Goal: Task Accomplishment & Management: Use online tool/utility

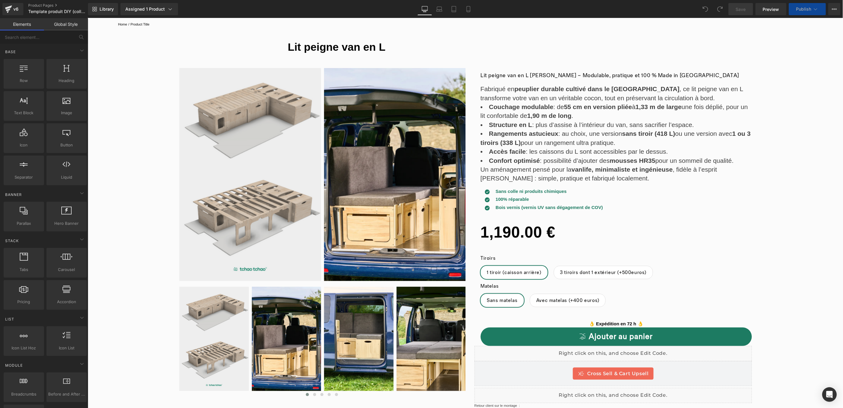
scroll to position [19, 0]
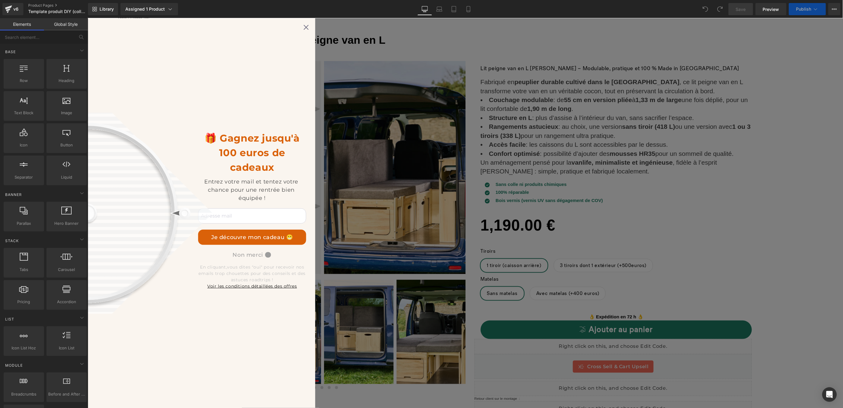
click at [624, 317] on div "🎁 Gagnez jusqu'à 100 euros de cadeaux Entrez votre mail et tentez votre chance …" at bounding box center [464, 212] width 755 height 389
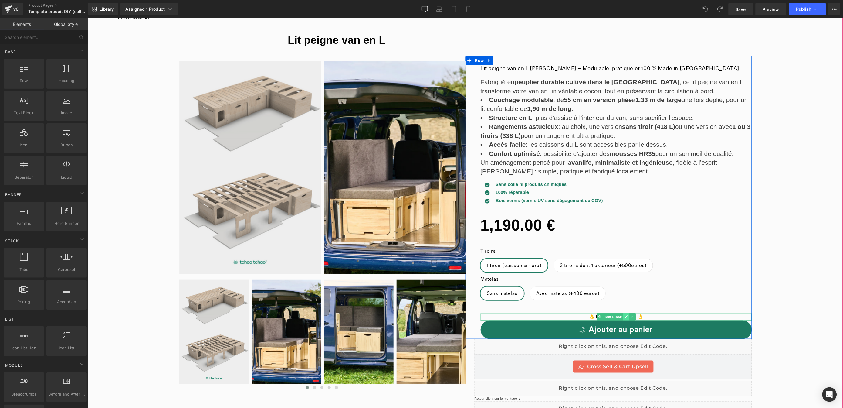
click at [624, 317] on icon at bounding box center [625, 316] width 3 height 4
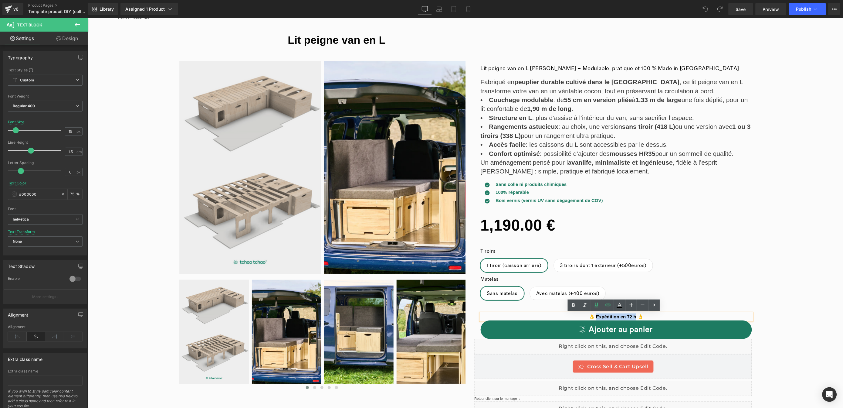
drag, startPoint x: 634, startPoint y: 315, endPoint x: 594, endPoint y: 317, distance: 40.4
click at [594, 317] on strong "👌 Expédition en 72 h 👌" at bounding box center [616, 315] width 54 height 5
drag, startPoint x: 620, startPoint y: 317, endPoint x: 633, endPoint y: 317, distance: 13.4
click at [620, 317] on strong "👌 Expédition en 72 h 👌" at bounding box center [616, 315] width 54 height 5
drag, startPoint x: 634, startPoint y: 317, endPoint x: 618, endPoint y: 317, distance: 16.1
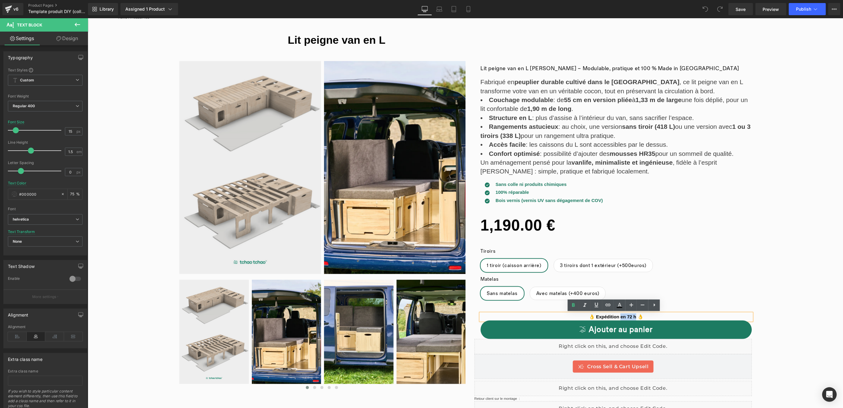
click at [618, 317] on strong "👌 Expédition en 72 h 👌" at bounding box center [616, 315] width 54 height 5
click at [806, 8] on span "Publish" at bounding box center [803, 9] width 15 height 5
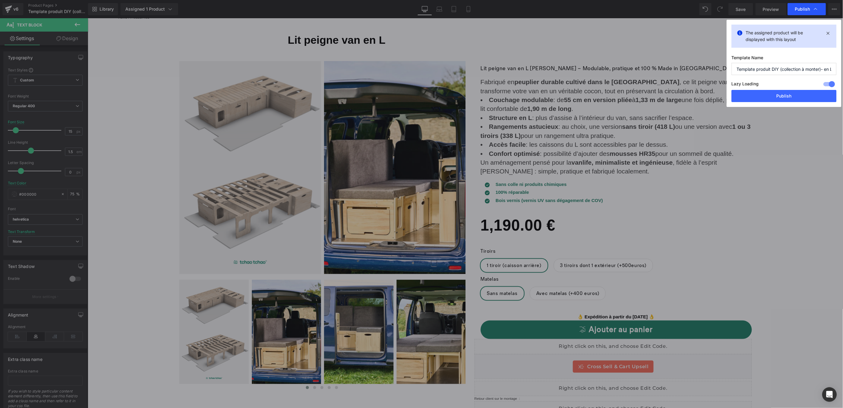
click at [815, 8] on icon at bounding box center [815, 9] width 3 height 2
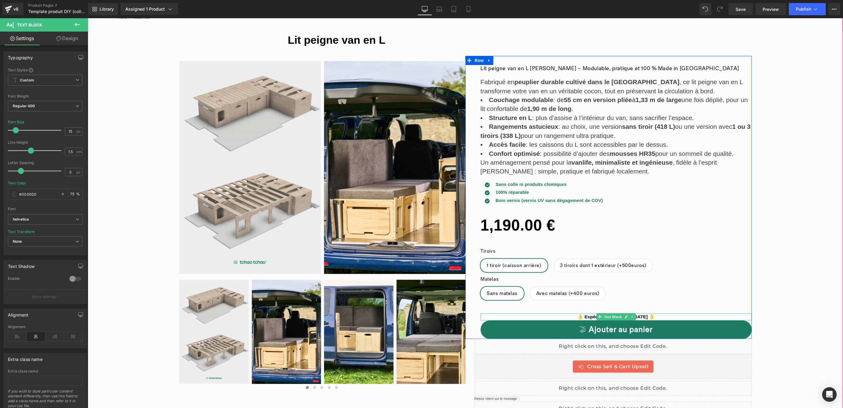
click at [643, 317] on strong "👌 Expédition à partir du 6 octobre 👌" at bounding box center [615, 315] width 77 height 5
drag, startPoint x: 648, startPoint y: 316, endPoint x: 579, endPoint y: 316, distance: 68.9
click at [579, 316] on strong "👌 Expédition à partir du 6 octobre 👌" at bounding box center [615, 315] width 77 height 5
drag, startPoint x: 607, startPoint y: 316, endPoint x: 601, endPoint y: 317, distance: 6.4
click at [601, 317] on strong "👌 Livraions en 2 semaine 👌" at bounding box center [616, 315] width 64 height 5
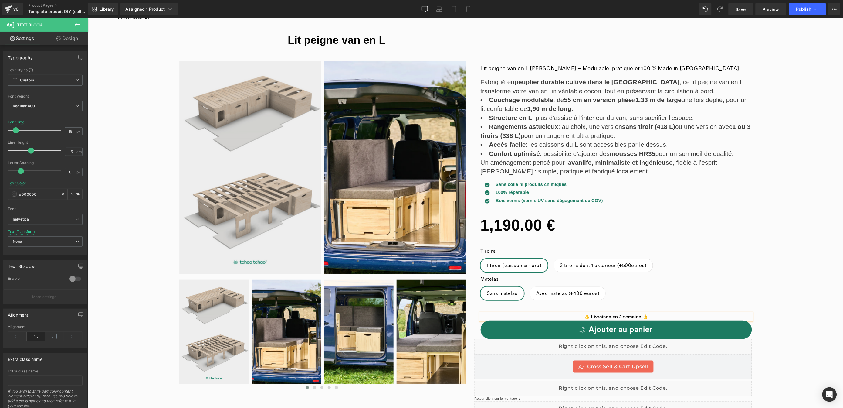
click at [638, 317] on strong "👌 Livraison en 2 semaine 👌" at bounding box center [616, 315] width 64 height 5
click at [805, 7] on span "Publish" at bounding box center [803, 9] width 15 height 5
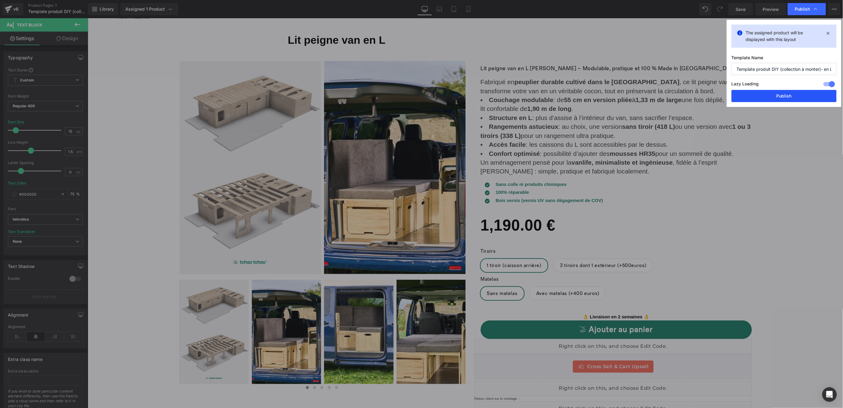
click at [795, 101] on button "Publish" at bounding box center [784, 96] width 105 height 12
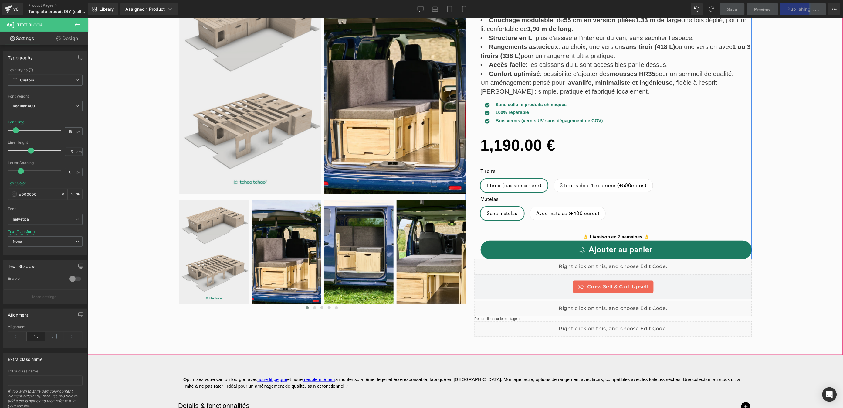
scroll to position [104, 0]
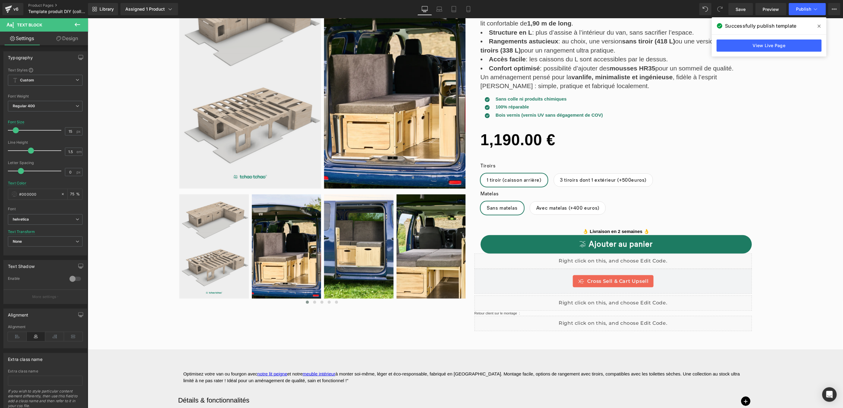
click at [80, 24] on icon at bounding box center [77, 25] width 5 height 4
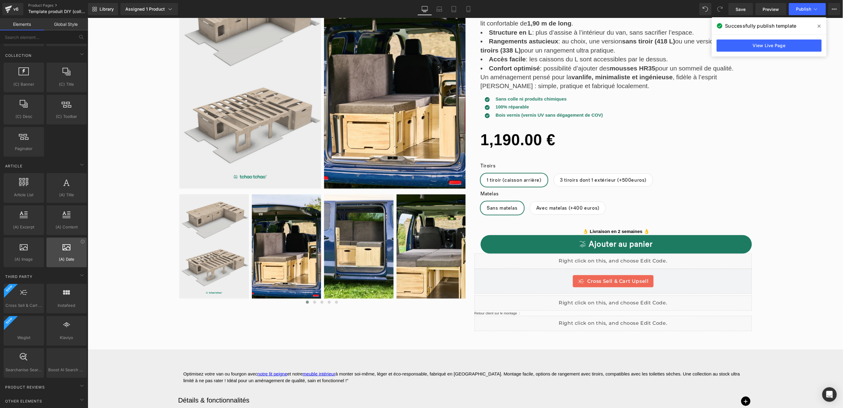
scroll to position [1074, 0]
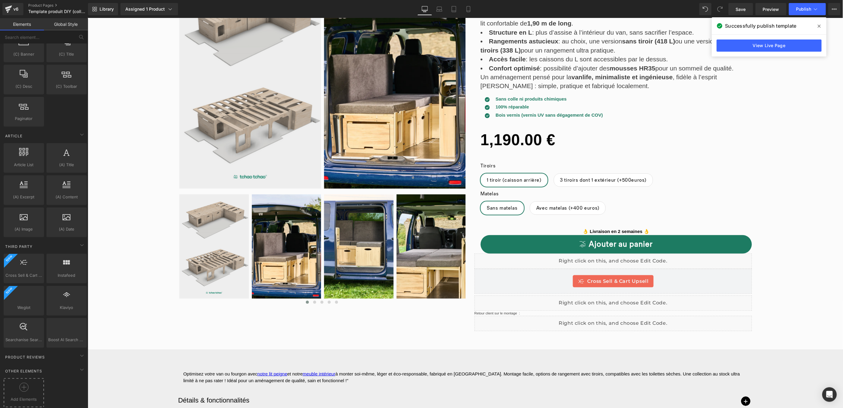
click at [28, 385] on div at bounding box center [23, 389] width 37 height 14
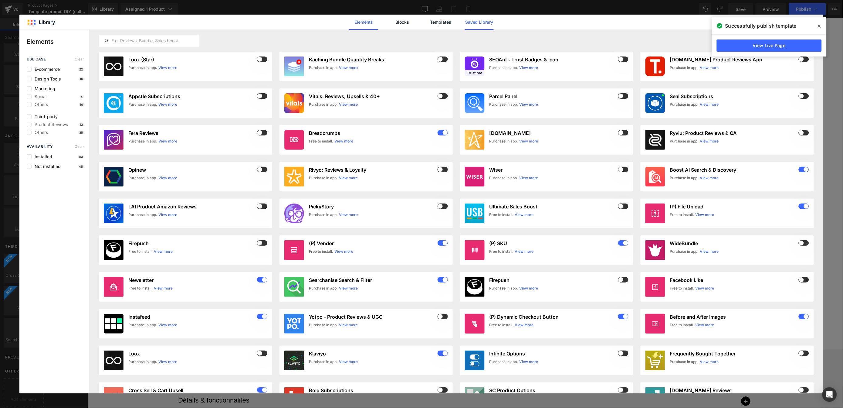
click at [488, 21] on link "Saved Library" at bounding box center [479, 22] width 29 height 15
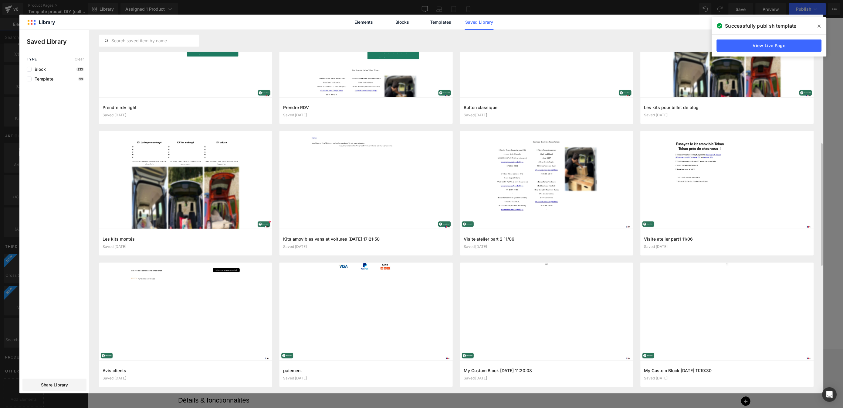
scroll to position [334, 0]
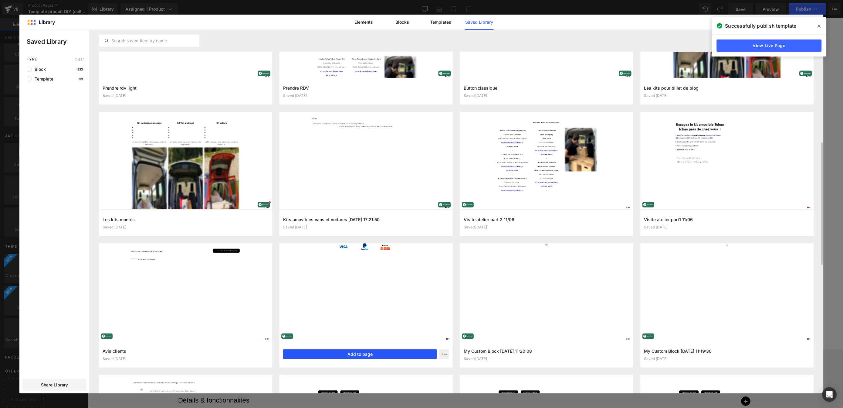
click at [364, 351] on button "Add to page" at bounding box center [360, 354] width 154 height 10
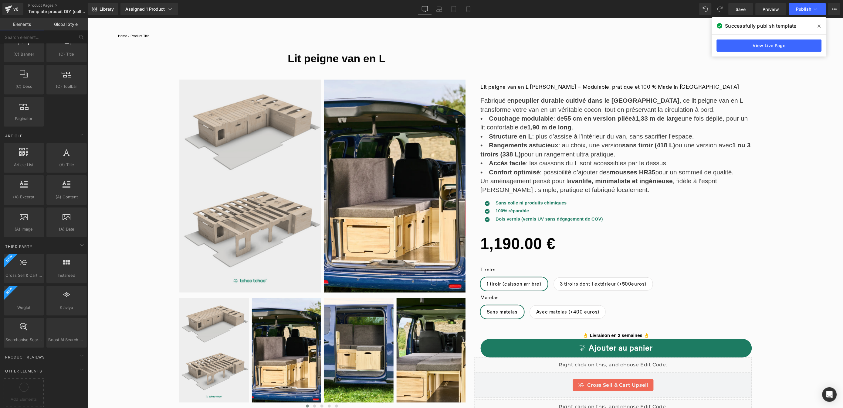
scroll to position [1105, 0]
click at [820, 23] on span at bounding box center [819, 26] width 10 height 10
click at [23, 382] on icon at bounding box center [23, 386] width 9 height 9
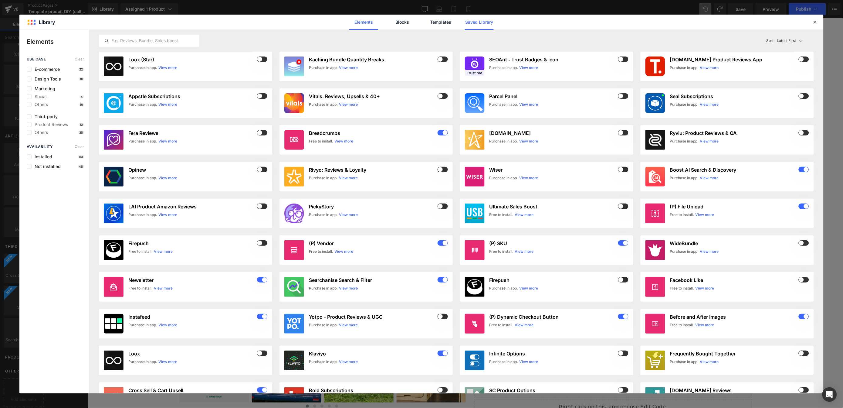
click at [477, 22] on link "Saved Library" at bounding box center [479, 22] width 29 height 15
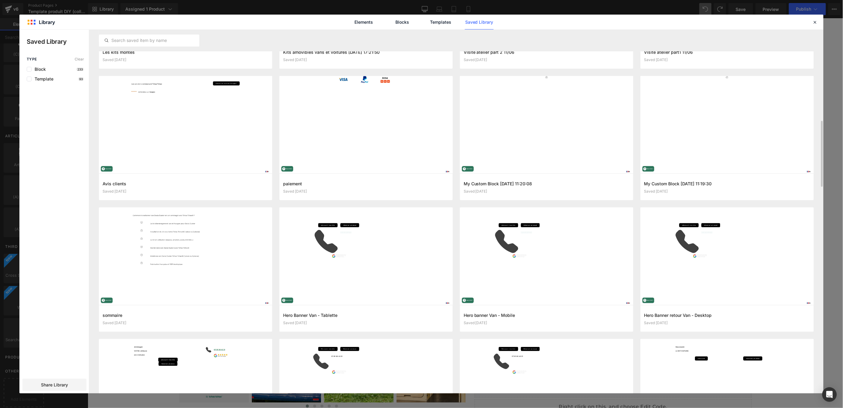
scroll to position [439, 0]
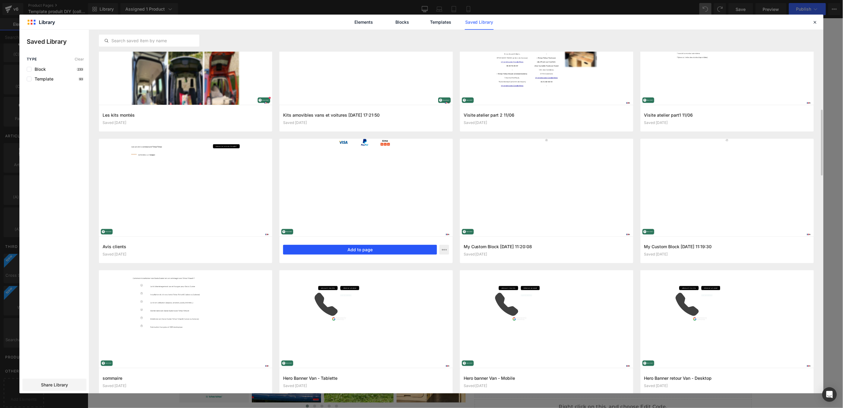
click at [328, 246] on button "Add to page" at bounding box center [360, 250] width 154 height 10
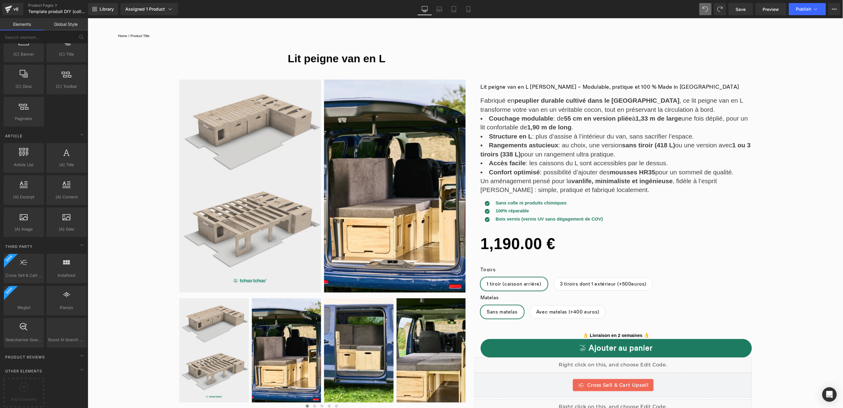
scroll to position [1223, 0]
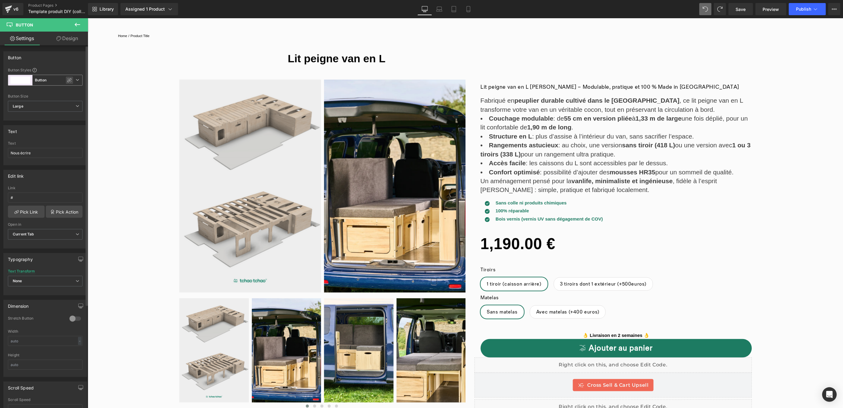
click at [67, 81] on icon at bounding box center [69, 80] width 4 height 4
type input "Brand Color"
type input "Color 1"
type input "Color 7"
type input "Color 1"
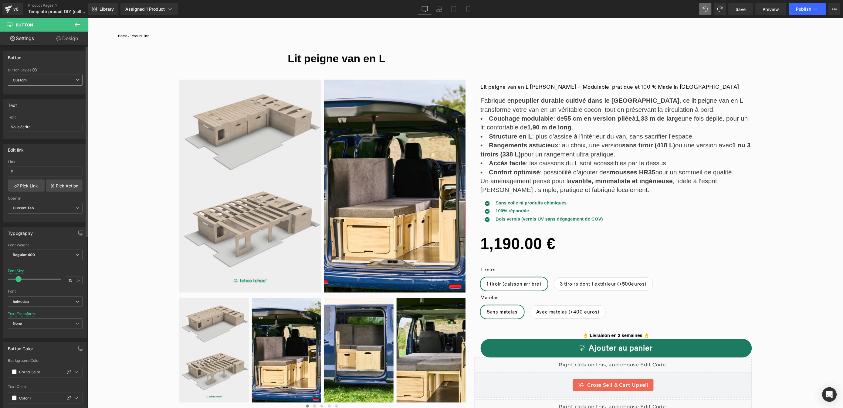
click at [56, 82] on span "Custom" at bounding box center [45, 80] width 75 height 11
click at [57, 82] on span "Custom" at bounding box center [44, 80] width 72 height 11
click at [15, 373] on span at bounding box center [14, 371] width 5 height 5
click at [52, 334] on div at bounding box center [50, 334] width 8 height 8
type input "Color 3"
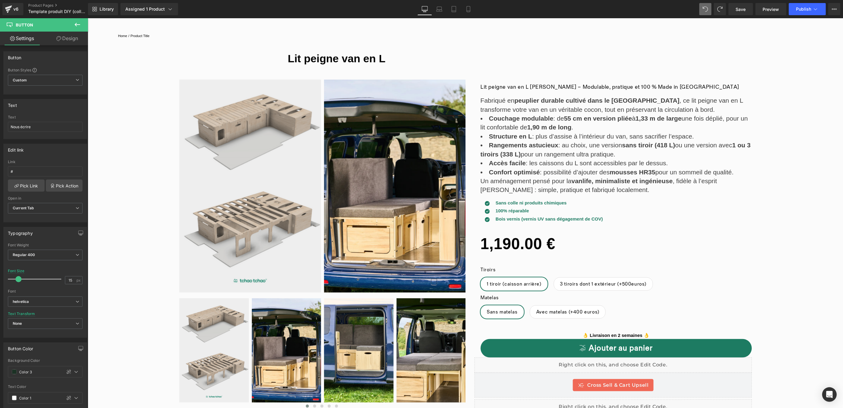
scroll to position [157, 0]
click at [771, 7] on span "Preview" at bounding box center [771, 9] width 16 height 6
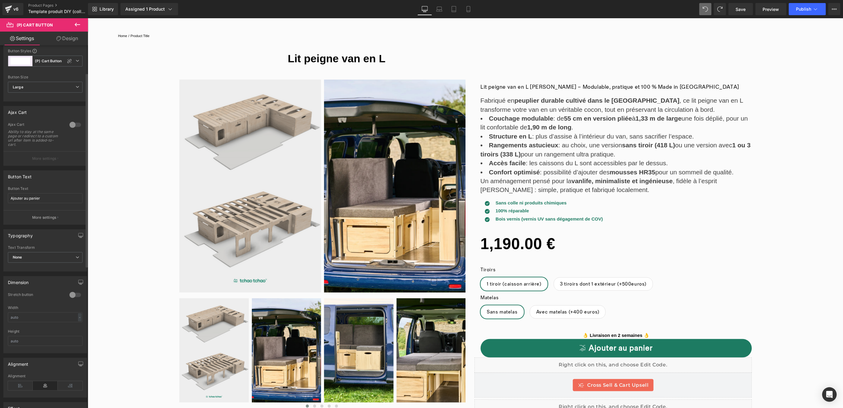
scroll to position [0, 0]
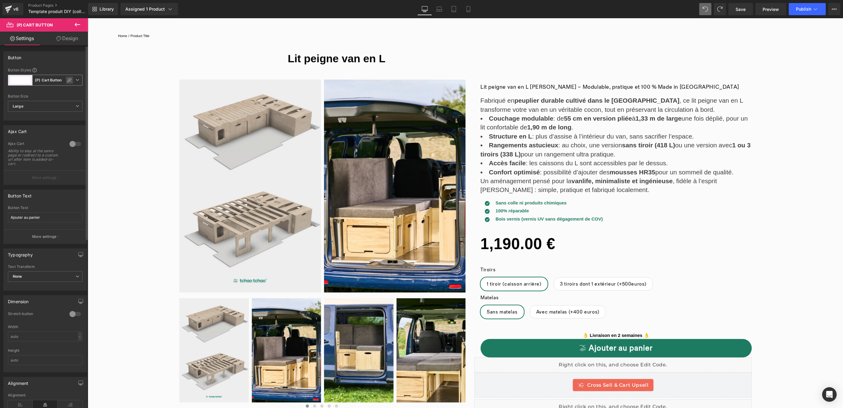
click at [68, 80] on icon at bounding box center [69, 80] width 5 height 5
type input "Brand Color"
type input "Color 1"
type input "Color 7"
type input "Color 1"
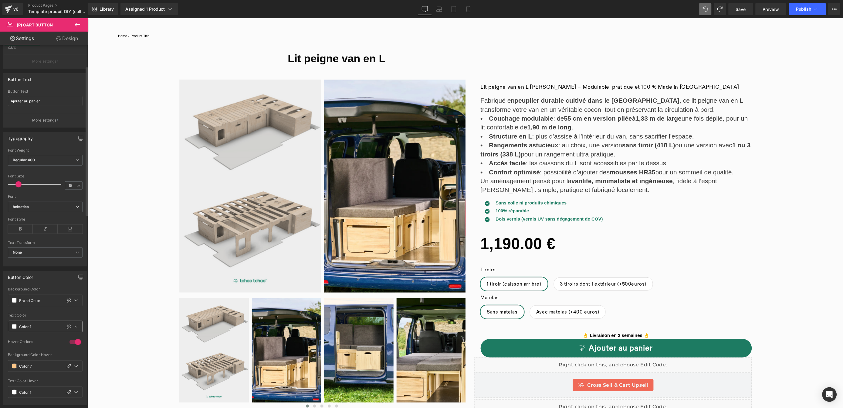
scroll to position [90, 0]
click at [14, 300] on span at bounding box center [14, 299] width 5 height 5
click at [51, 328] on div at bounding box center [50, 328] width 8 height 8
type input "Color 3"
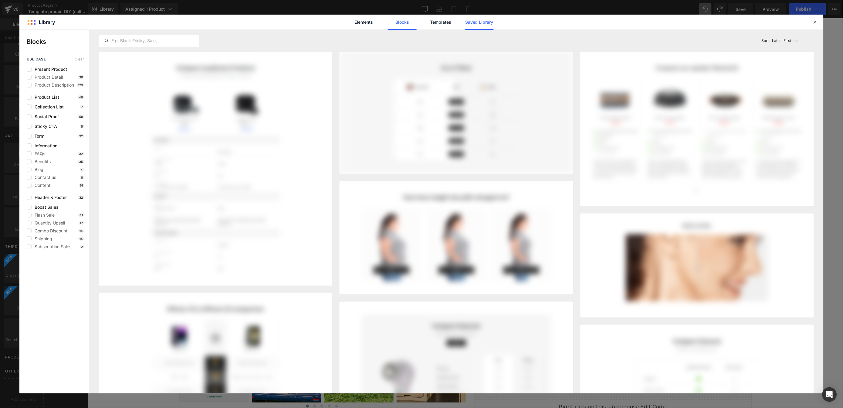
click at [488, 22] on link "Saved Library" at bounding box center [479, 22] width 29 height 15
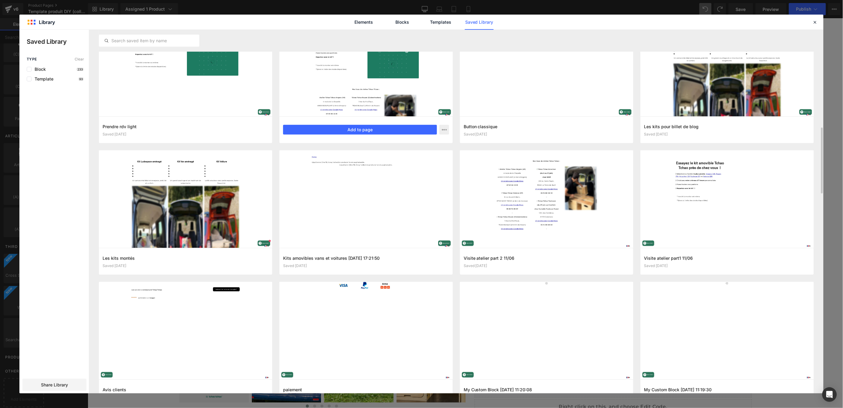
scroll to position [333, 0]
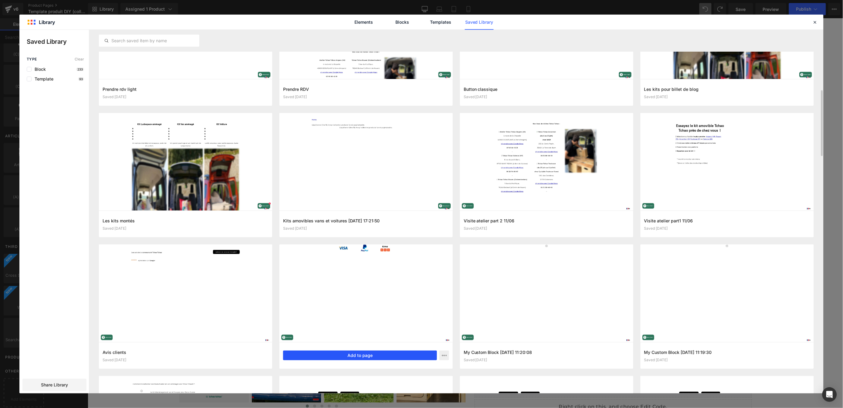
click at [366, 354] on button "Add to page" at bounding box center [360, 355] width 154 height 10
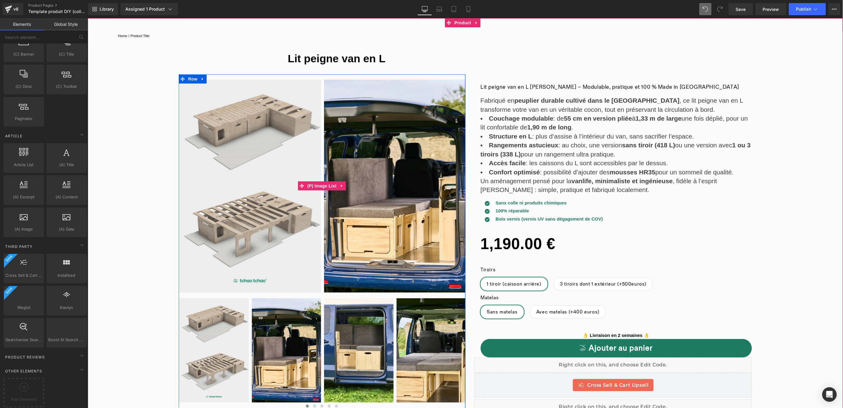
scroll to position [104, 0]
click at [28, 385] on div at bounding box center [23, 389] width 37 height 14
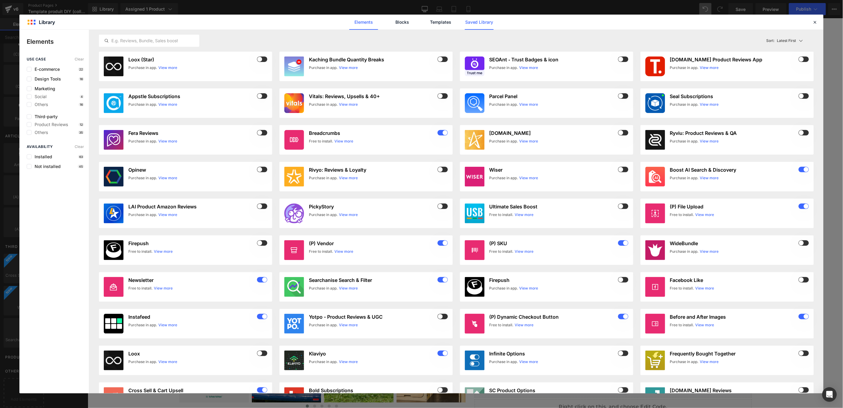
click at [477, 22] on link "Saved Library" at bounding box center [479, 22] width 29 height 15
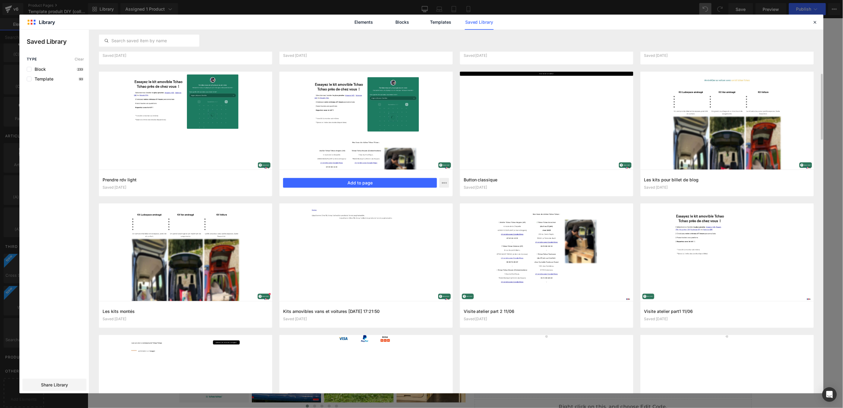
scroll to position [314, 0]
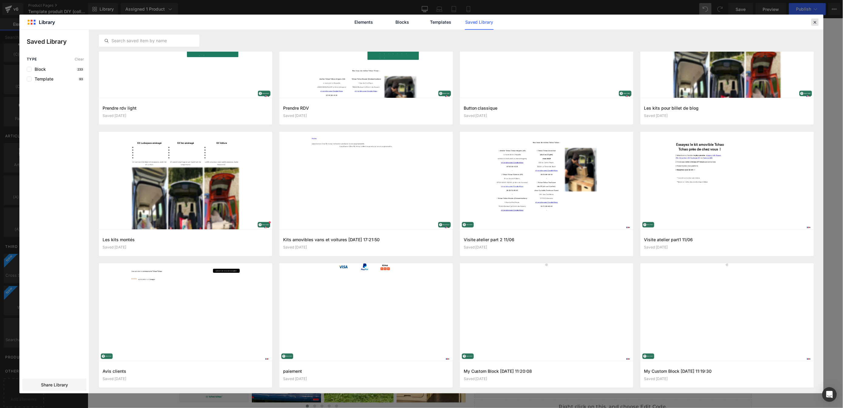
drag, startPoint x: 814, startPoint y: 22, endPoint x: 696, endPoint y: 16, distance: 118.2
click at [814, 22] on icon at bounding box center [814, 21] width 5 height 5
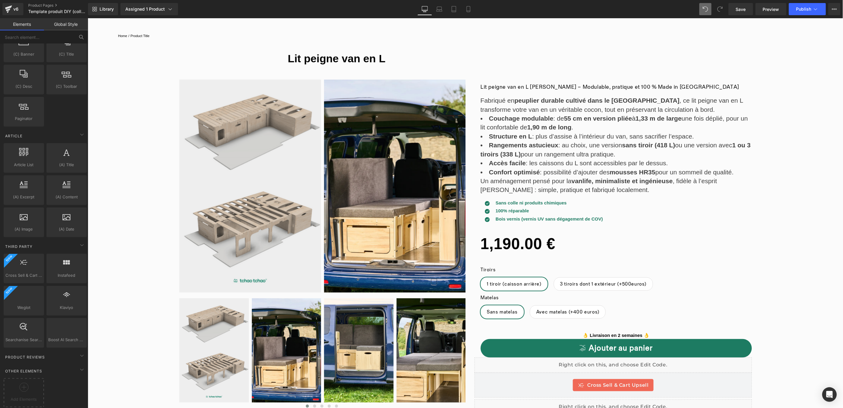
click at [84, 35] on icon at bounding box center [81, 36] width 5 height 5
click at [82, 36] on icon at bounding box center [81, 36] width 5 height 5
click at [68, 38] on input "text" at bounding box center [37, 36] width 75 height 13
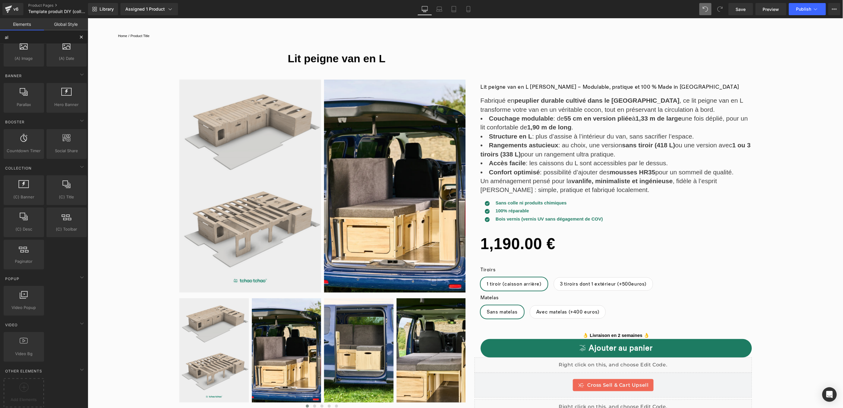
scroll to position [0, 0]
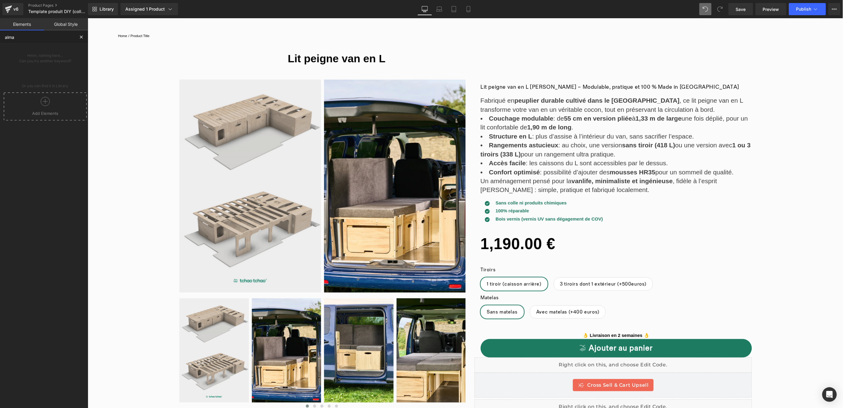
click at [47, 111] on span "Add Elements" at bounding box center [45, 112] width 80 height 5
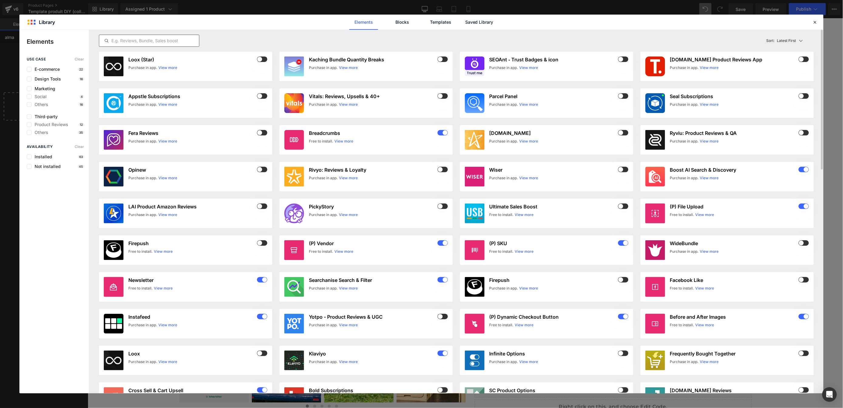
type input "alma"
click at [183, 42] on input "text" at bounding box center [149, 40] width 100 height 7
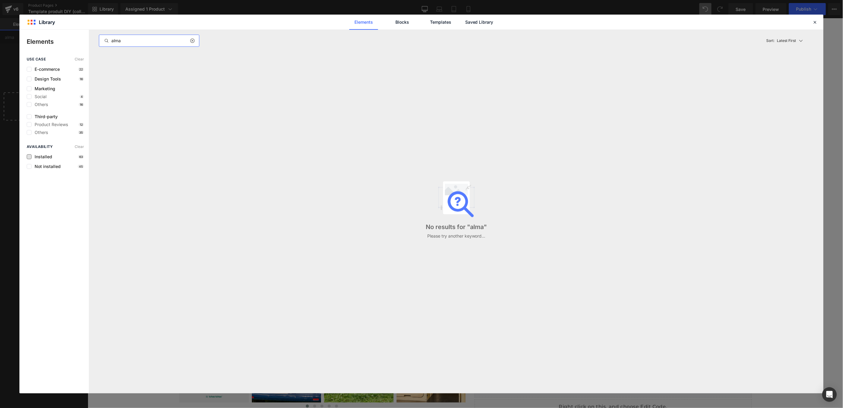
type input "alma"
click at [41, 157] on span "Installed" at bounding box center [42, 156] width 21 height 5
click at [139, 40] on input "alma" at bounding box center [149, 40] width 100 height 7
click at [32, 70] on span "E-commerce" at bounding box center [46, 69] width 28 height 5
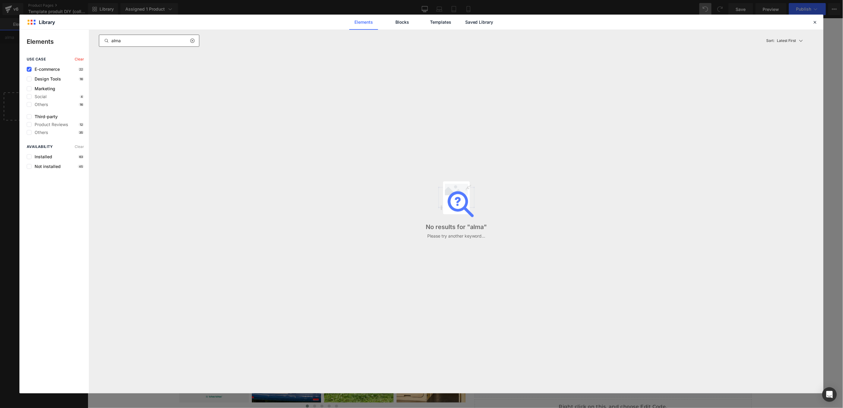
click at [134, 42] on input "alma" at bounding box center [149, 40] width 100 height 7
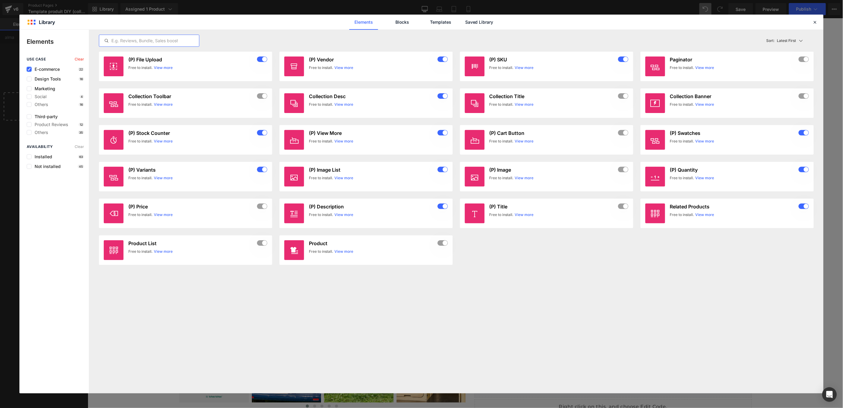
click at [29, 69] on icon at bounding box center [29, 69] width 3 height 0
click at [29, 69] on input "checkbox" at bounding box center [29, 69] width 0 height 0
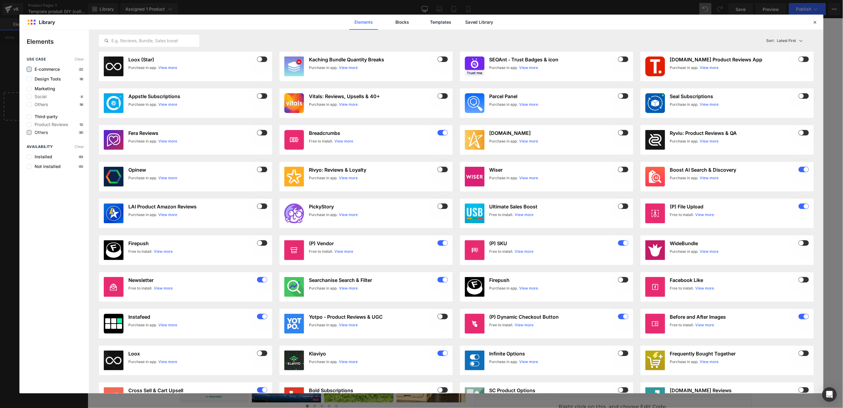
click at [40, 132] on span "Others" at bounding box center [40, 132] width 16 height 5
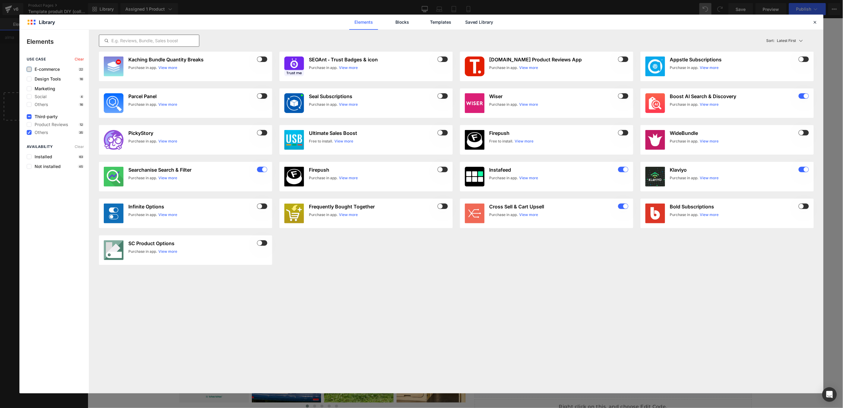
click at [147, 42] on input "text" at bounding box center [149, 40] width 100 height 7
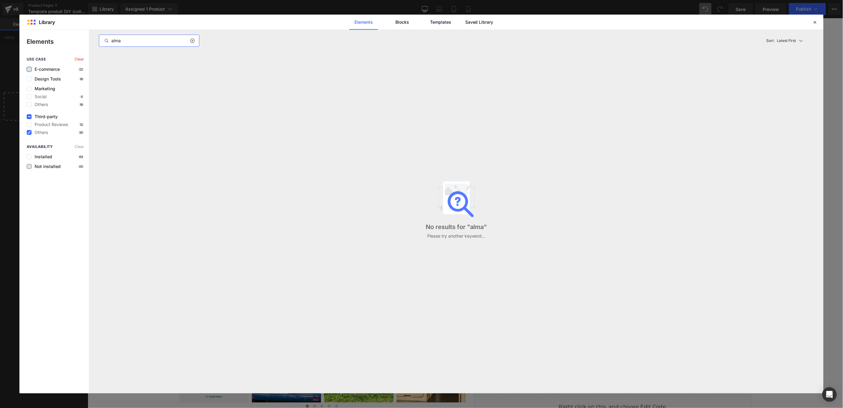
type input "alma"
click at [54, 164] on span "Not installed" at bounding box center [46, 166] width 29 height 5
click at [146, 38] on input "alma" at bounding box center [149, 40] width 100 height 7
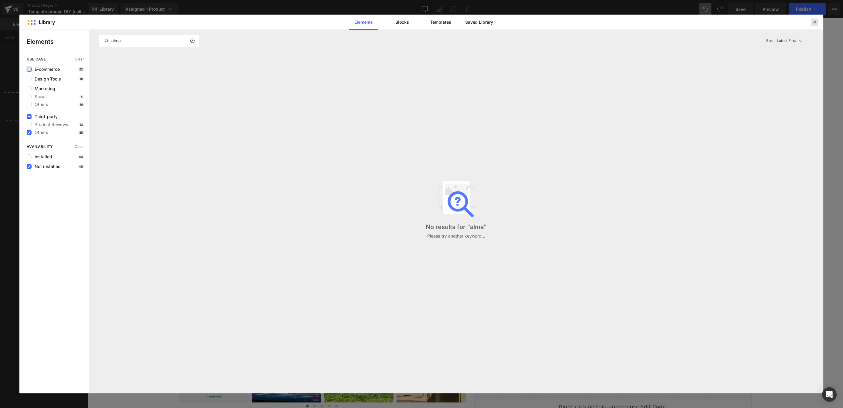
drag, startPoint x: 817, startPoint y: 22, endPoint x: 695, endPoint y: 22, distance: 122.3
click at [817, 22] on icon at bounding box center [814, 21] width 5 height 5
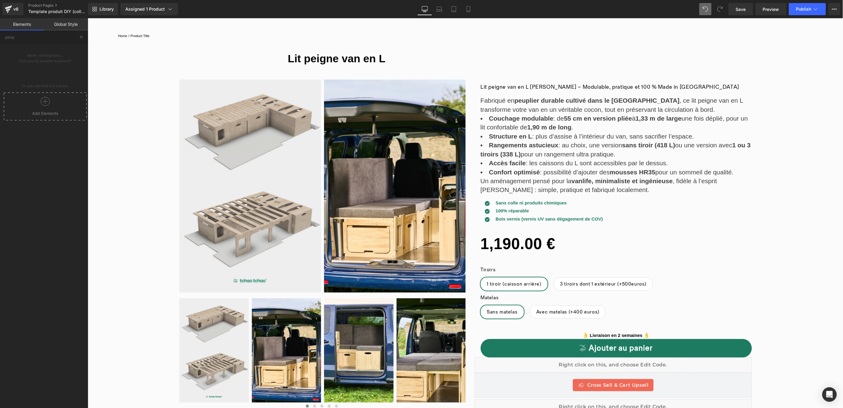
click at [43, 105] on icon at bounding box center [45, 101] width 9 height 9
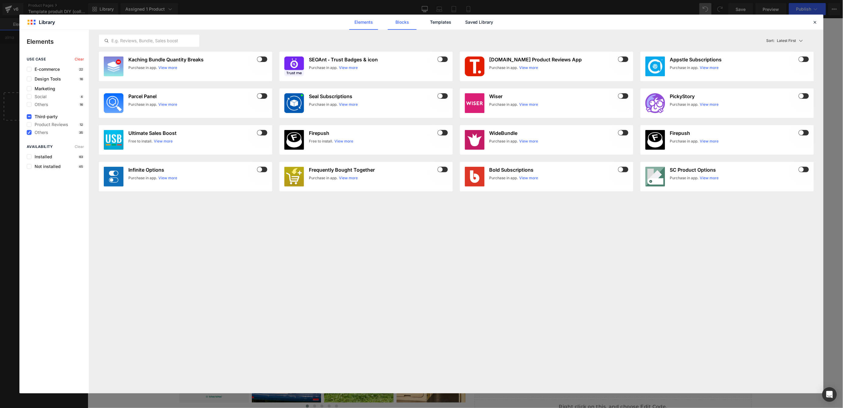
click at [404, 24] on link "Blocks" at bounding box center [402, 22] width 29 height 15
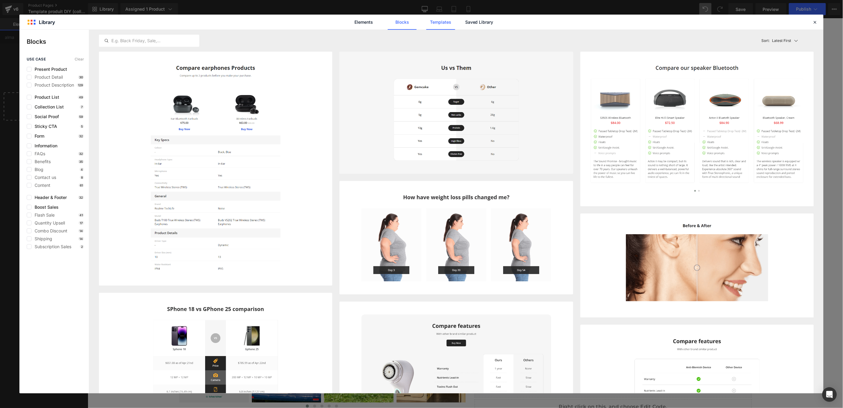
click at [453, 23] on link "Templates" at bounding box center [440, 22] width 29 height 15
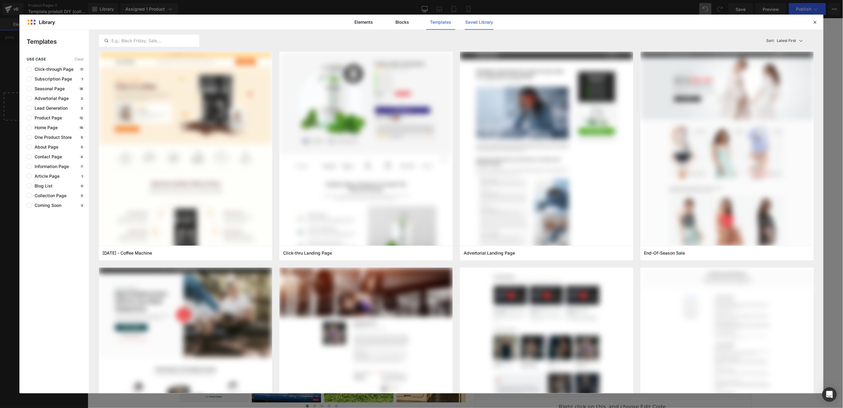
click at [479, 22] on link "Saved Library" at bounding box center [479, 22] width 29 height 15
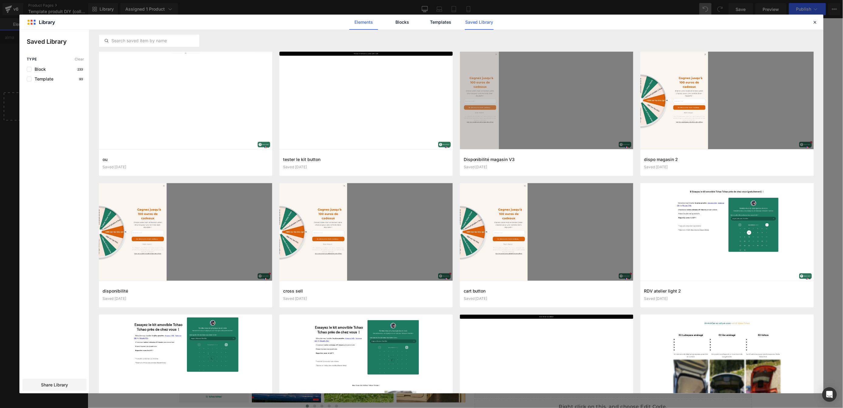
click at [367, 22] on link "Elements" at bounding box center [363, 22] width 29 height 15
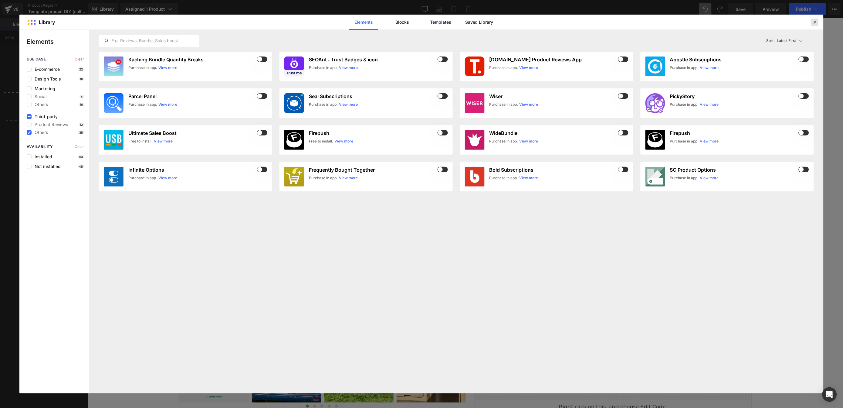
click at [816, 21] on icon at bounding box center [814, 21] width 5 height 5
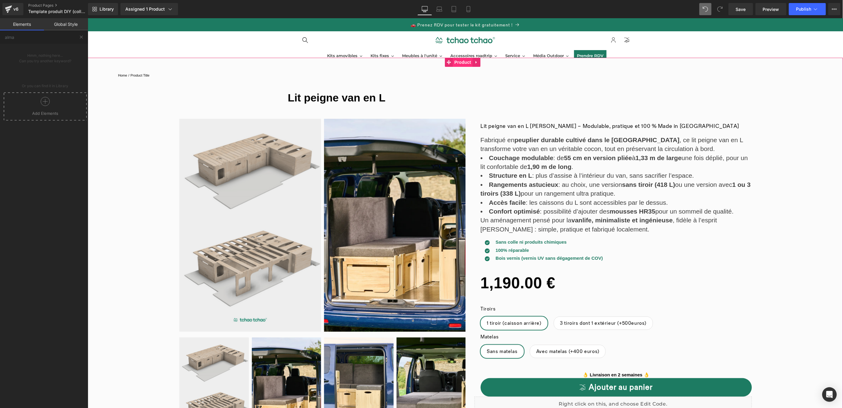
click at [462, 66] on div "Home / Product Title Breadcrumbs Lit peigne van en L (P) Title Row" at bounding box center [464, 274] width 755 height 435
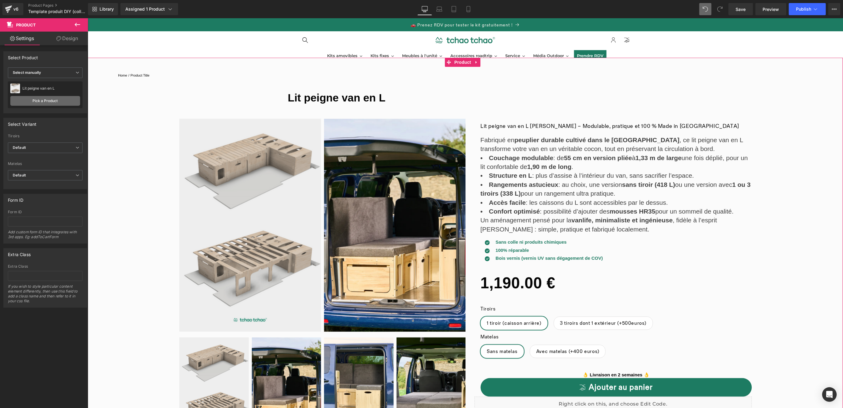
click at [50, 101] on link "Pick a Product" at bounding box center [45, 101] width 70 height 10
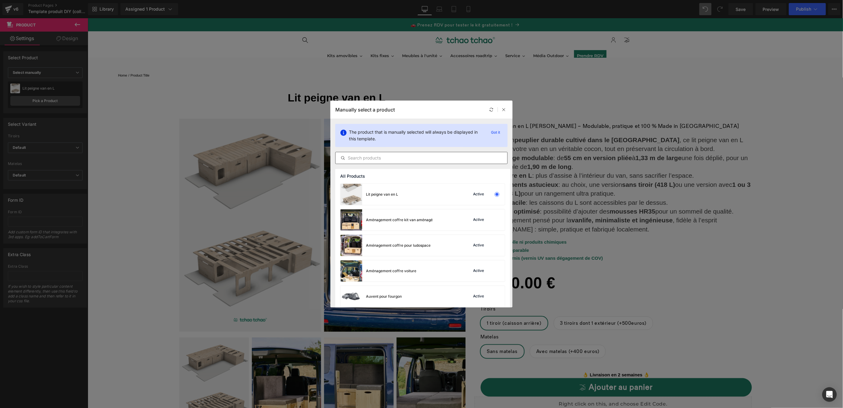
click at [441, 156] on input "text" at bounding box center [422, 157] width 172 height 7
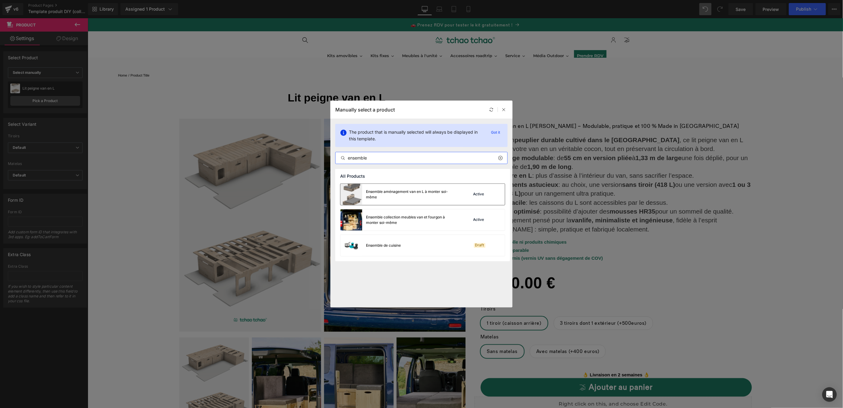
type input "ensemble"
click at [351, 192] on img at bounding box center [351, 194] width 22 height 21
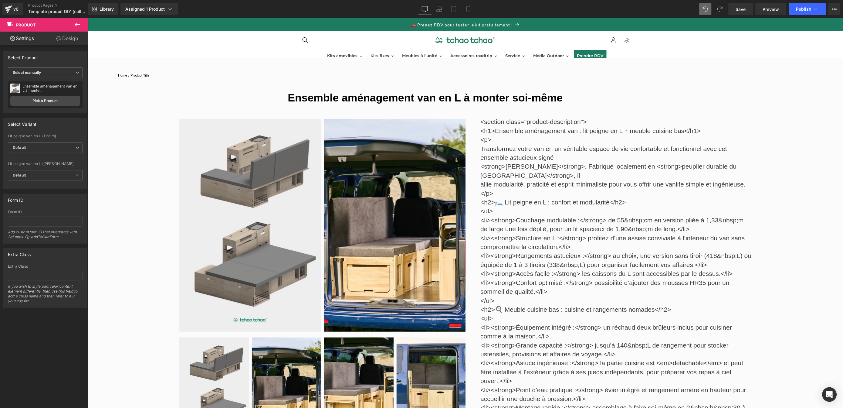
click at [79, 24] on icon at bounding box center [77, 25] width 5 height 4
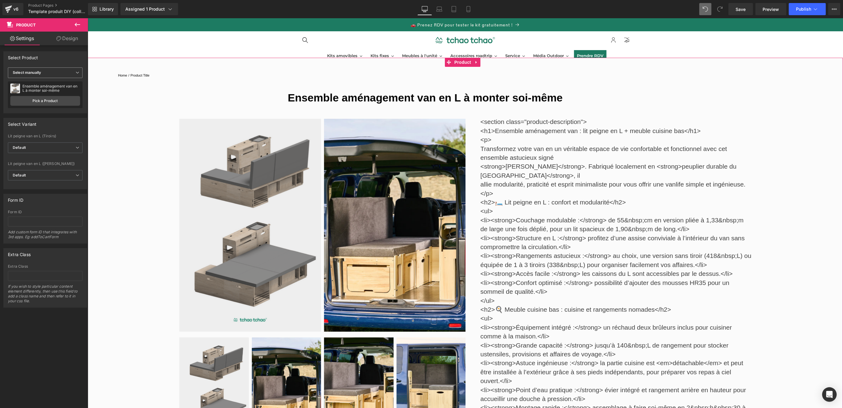
click at [60, 74] on span "Select manually" at bounding box center [45, 72] width 75 height 11
click at [60, 74] on span "Select manually" at bounding box center [44, 72] width 72 height 11
click at [162, 12] on link "Assigned 1 Product" at bounding box center [149, 9] width 58 height 12
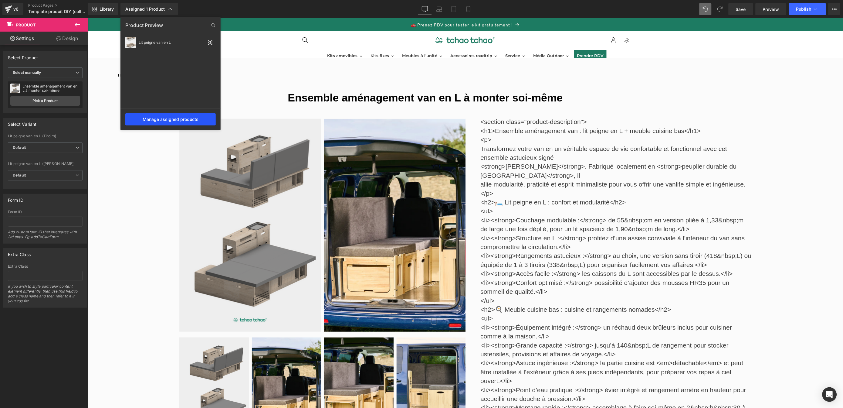
click at [182, 118] on div "Manage assigned products" at bounding box center [170, 119] width 90 height 12
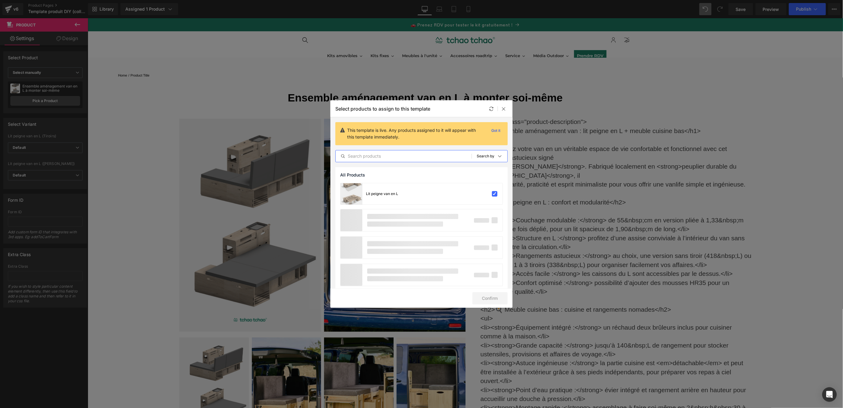
click at [448, 156] on input "text" at bounding box center [404, 155] width 136 height 7
type input "s"
click at [497, 194] on label at bounding box center [494, 193] width 5 height 5
click at [495, 194] on input "checkbox" at bounding box center [495, 194] width 0 height 0
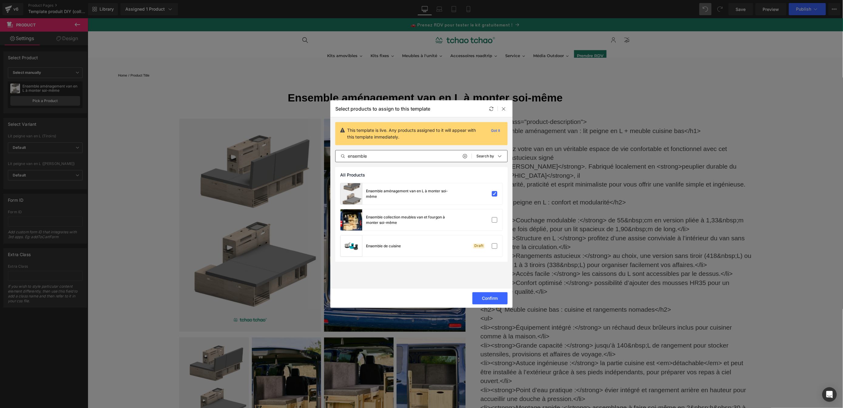
click at [406, 157] on input "ensemble" at bounding box center [404, 155] width 136 height 7
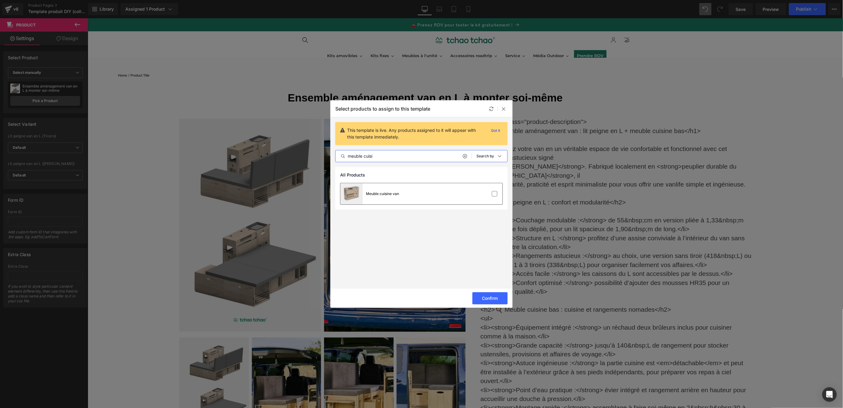
type input "meuble cuisi"
click at [415, 196] on div "Meuble cuisine van" at bounding box center [421, 193] width 162 height 21
click at [495, 299] on button "Confirm" at bounding box center [489, 298] width 35 height 12
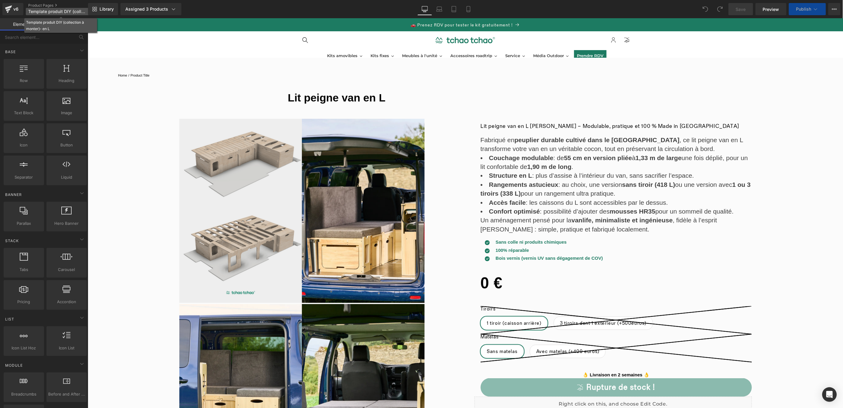
click at [79, 9] on span "Template produit DIY (collection à monter)- en L" at bounding box center [57, 11] width 58 height 5
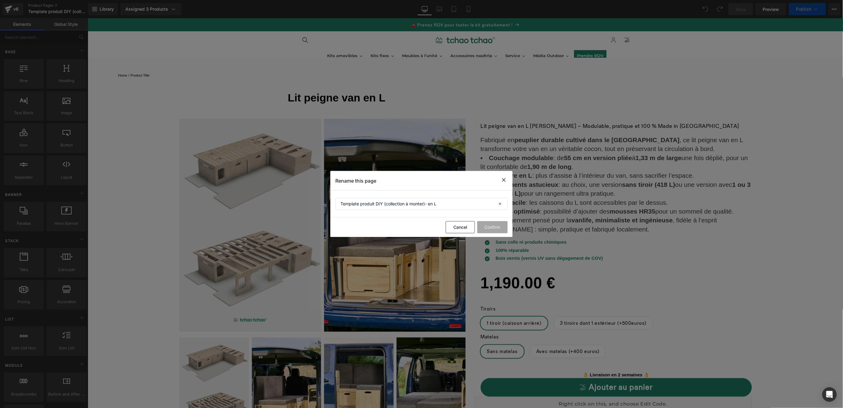
click at [503, 178] on icon at bounding box center [503, 180] width 7 height 8
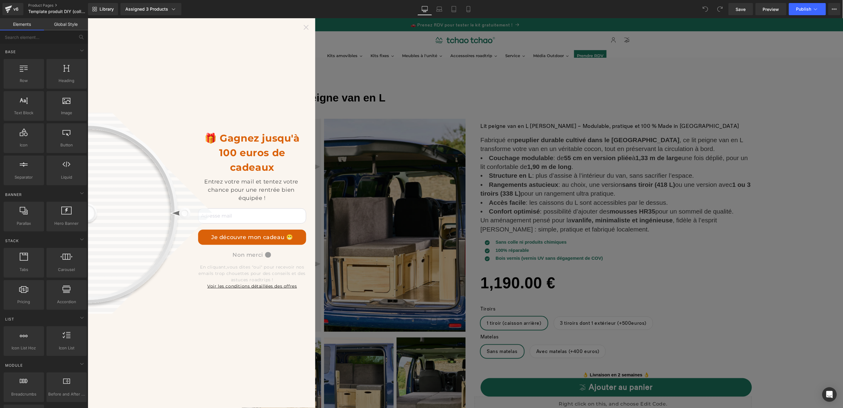
click at [304, 25] on icon at bounding box center [305, 27] width 5 height 5
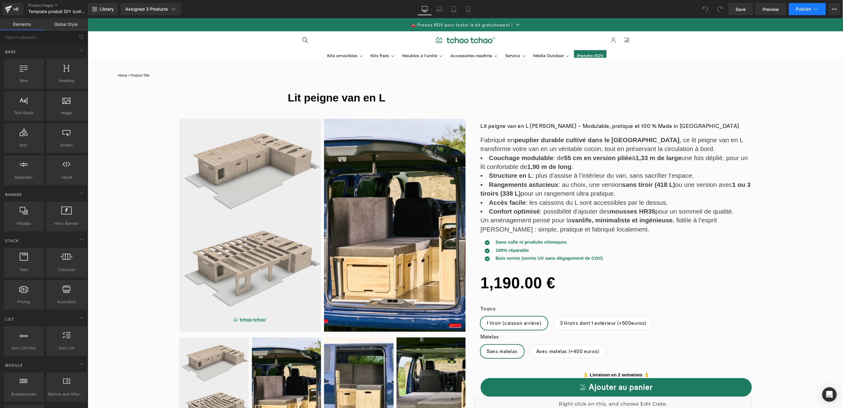
click at [803, 9] on span "Publish" at bounding box center [803, 9] width 15 height 5
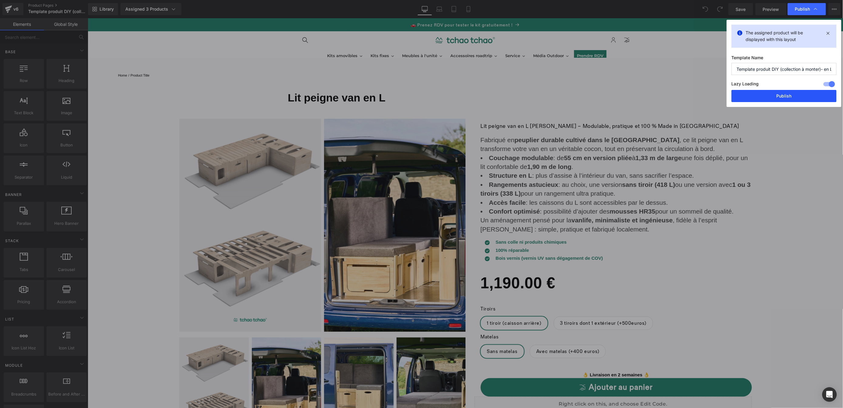
click at [778, 96] on button "Publish" at bounding box center [784, 96] width 105 height 12
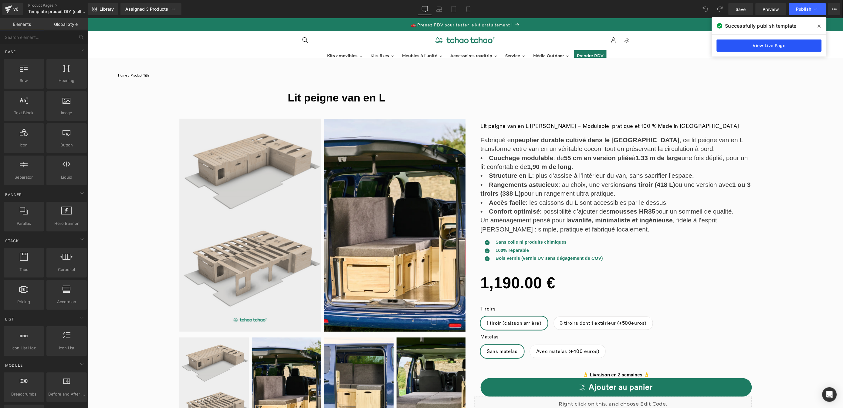
click at [753, 45] on link "View Live Page" at bounding box center [769, 45] width 105 height 12
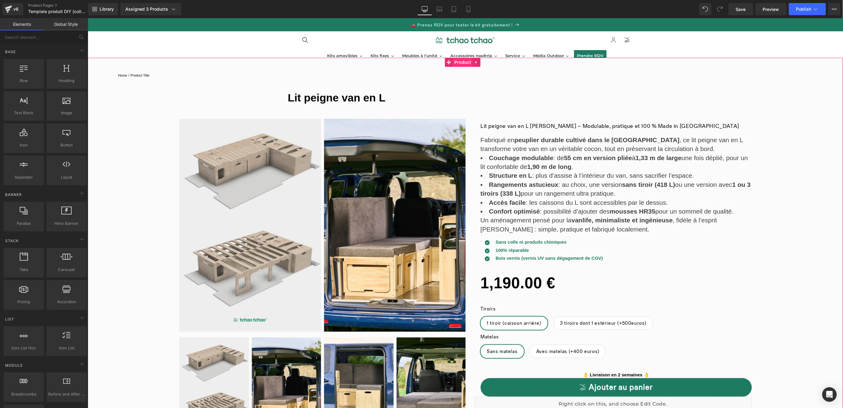
click at [464, 61] on link "Product" at bounding box center [459, 61] width 28 height 9
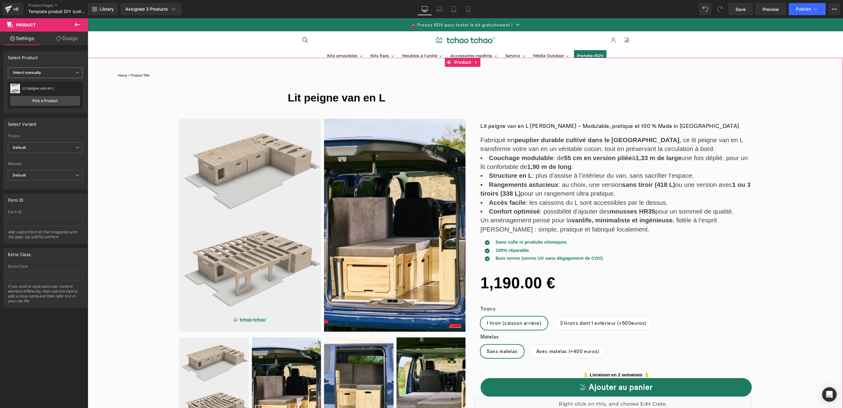
click at [73, 72] on span "Select manually" at bounding box center [45, 72] width 75 height 11
click at [71, 83] on li "Display by assigned product" at bounding box center [44, 82] width 72 height 9
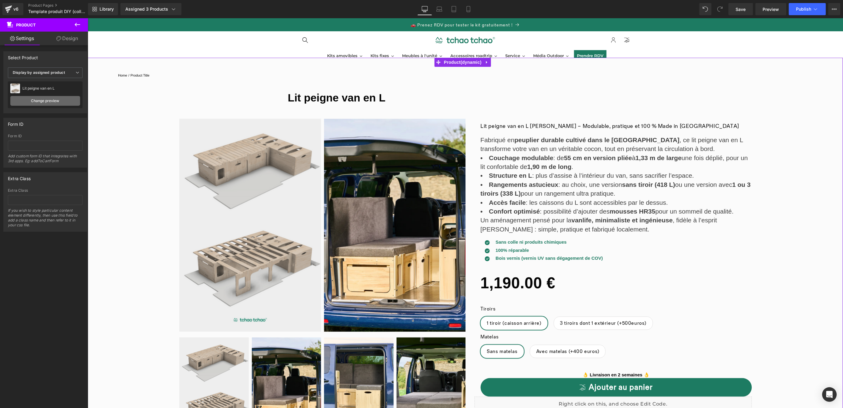
click at [56, 100] on link "Change preview" at bounding box center [45, 101] width 70 height 10
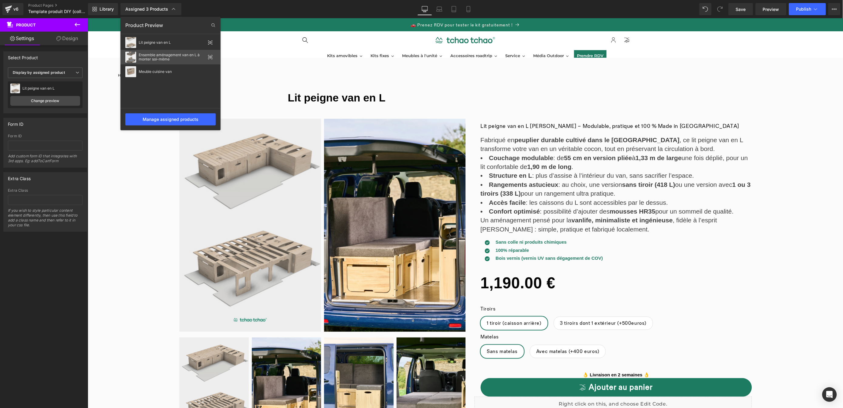
click at [174, 61] on div "Ensemble aménagement van en L à monter soi-même" at bounding box center [172, 57] width 67 height 8
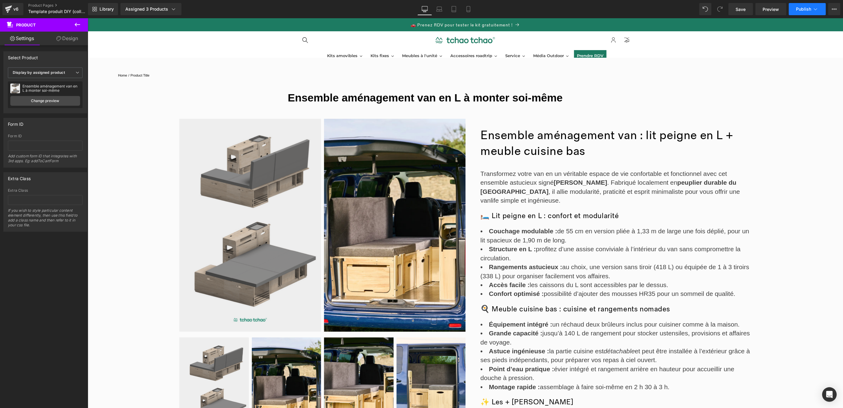
click at [809, 13] on button "Publish" at bounding box center [807, 9] width 37 height 12
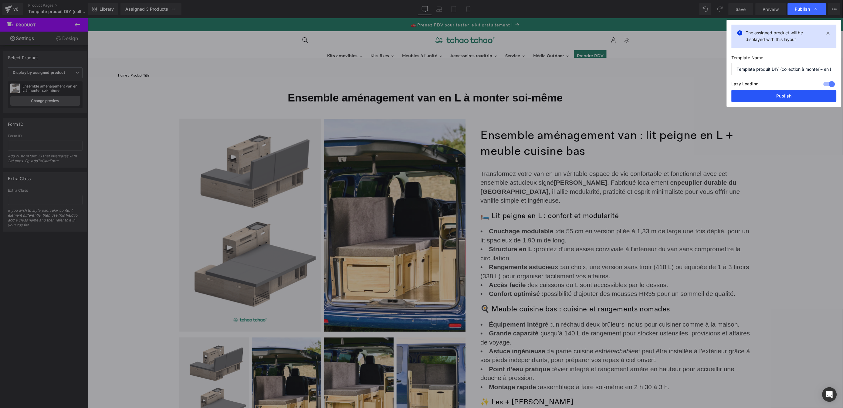
click at [783, 95] on button "Publish" at bounding box center [784, 96] width 105 height 12
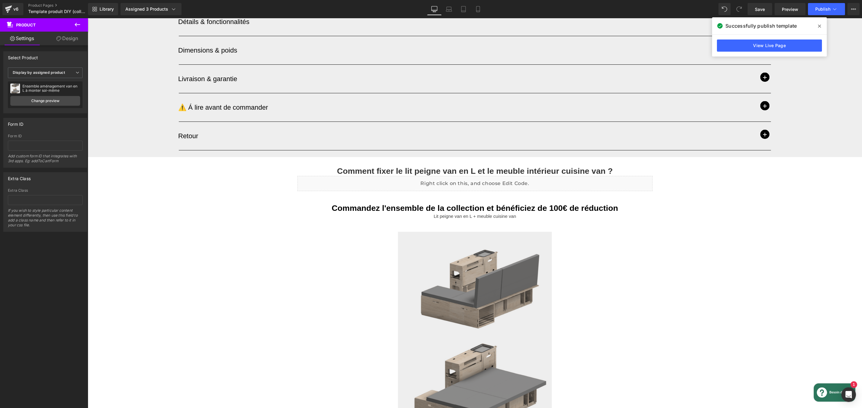
scroll to position [505, 0]
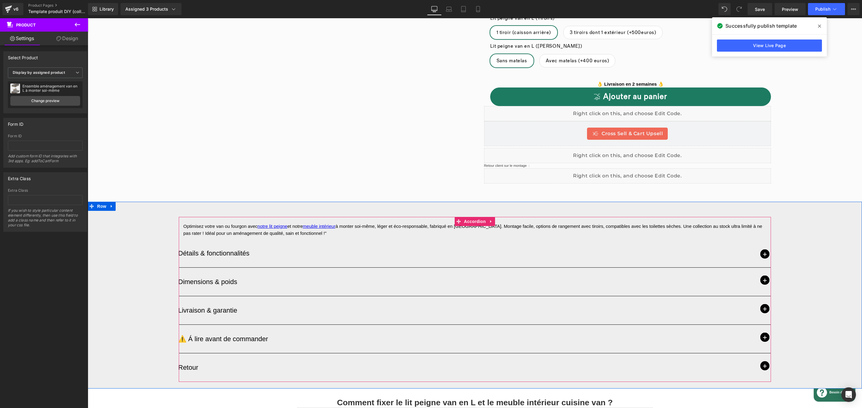
click at [760, 249] on span "button" at bounding box center [764, 253] width 9 height 9
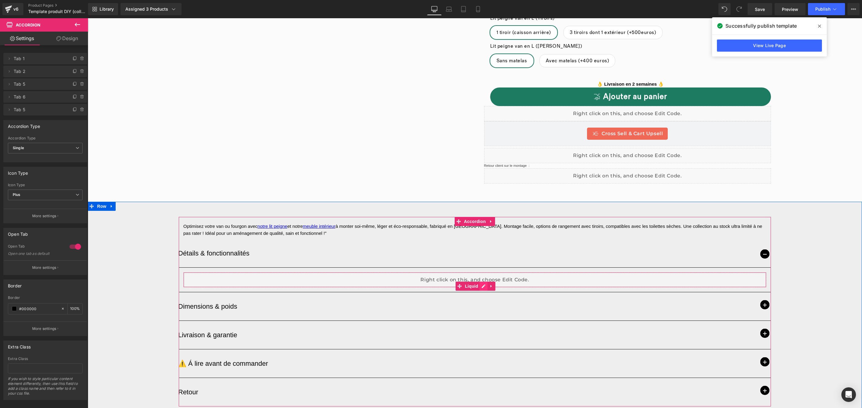
click at [482, 277] on div "Liquid" at bounding box center [474, 279] width 583 height 15
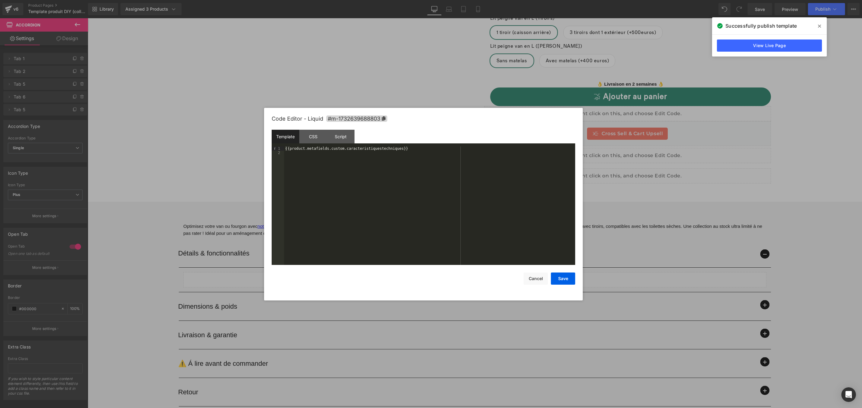
click at [194, 110] on div at bounding box center [431, 204] width 862 height 408
